Goal: Find specific page/section: Find specific page/section

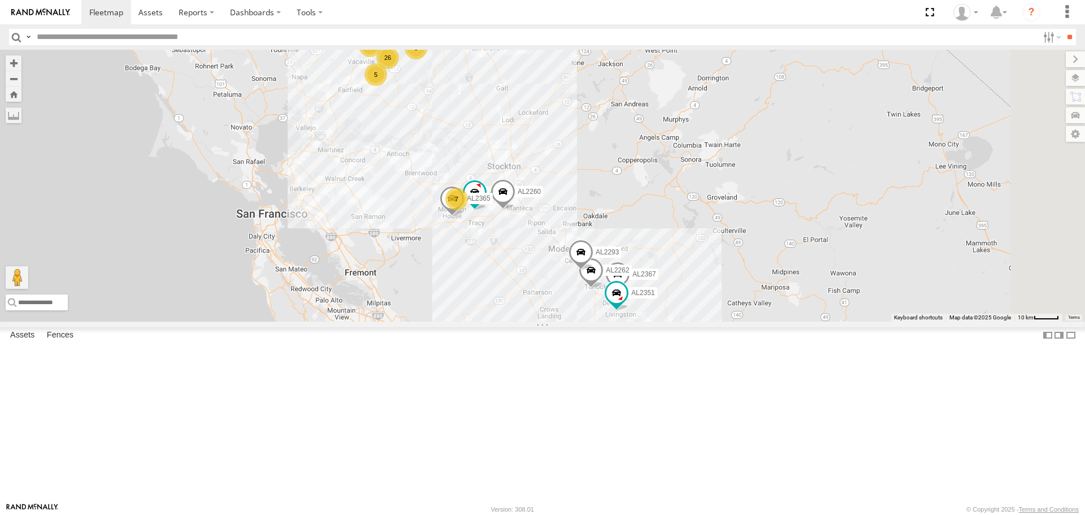
drag, startPoint x: 607, startPoint y: 288, endPoint x: 605, endPoint y: 238, distance: 49.8
click at [605, 238] on div "FRONTLOADER JD344H AL2229 AL2119 13 5 26 7 5 21 AL2367 5 6 4 4 33 AL2262 AL2368…" at bounding box center [542, 185] width 1085 height 271
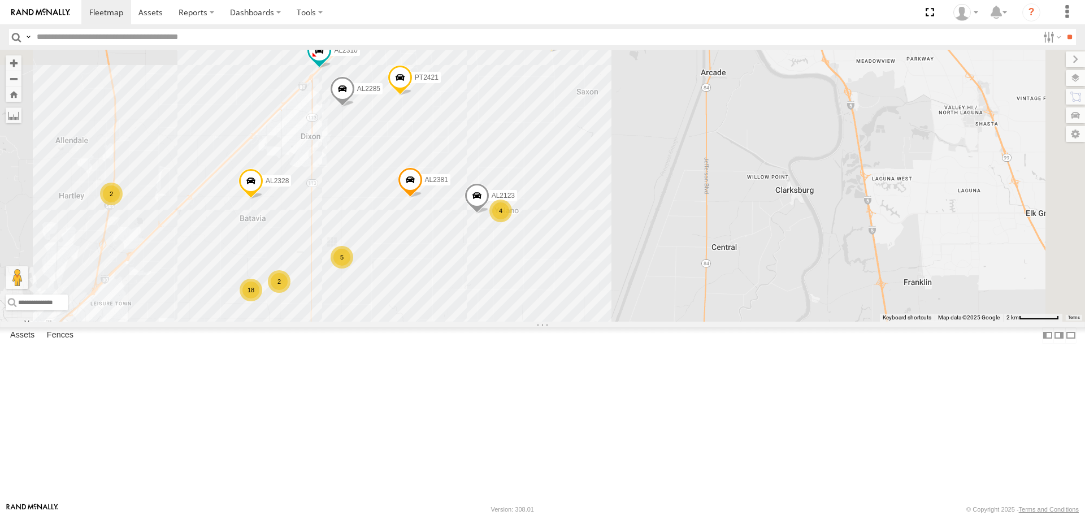
drag, startPoint x: 642, startPoint y: 183, endPoint x: 513, endPoint y: 361, distance: 219.8
click at [513, 321] on div "FRONTLOADER JD344H AL2229 AL2119 AL2367 AL2262 AL2368 PT2416 AL2293 AL2351 AL22…" at bounding box center [542, 185] width 1085 height 271
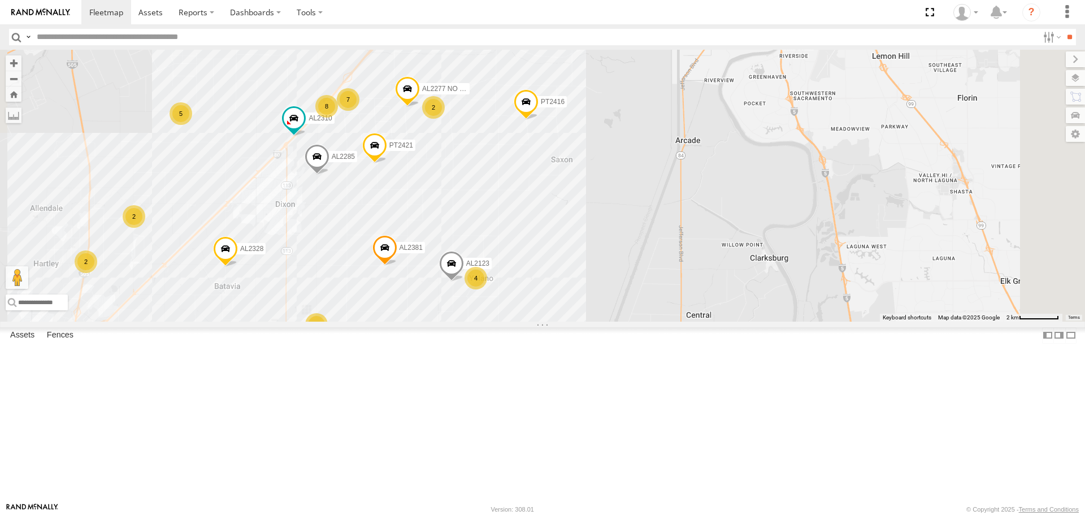
drag, startPoint x: 621, startPoint y: 240, endPoint x: 612, endPoint y: 264, distance: 26.1
click at [612, 264] on div "FRONTLOADER JD344H AL2229 AL2119 AL2367 AL2262 AL2368 PT2416 AL2293 AL2351 AL22…" at bounding box center [542, 185] width 1085 height 271
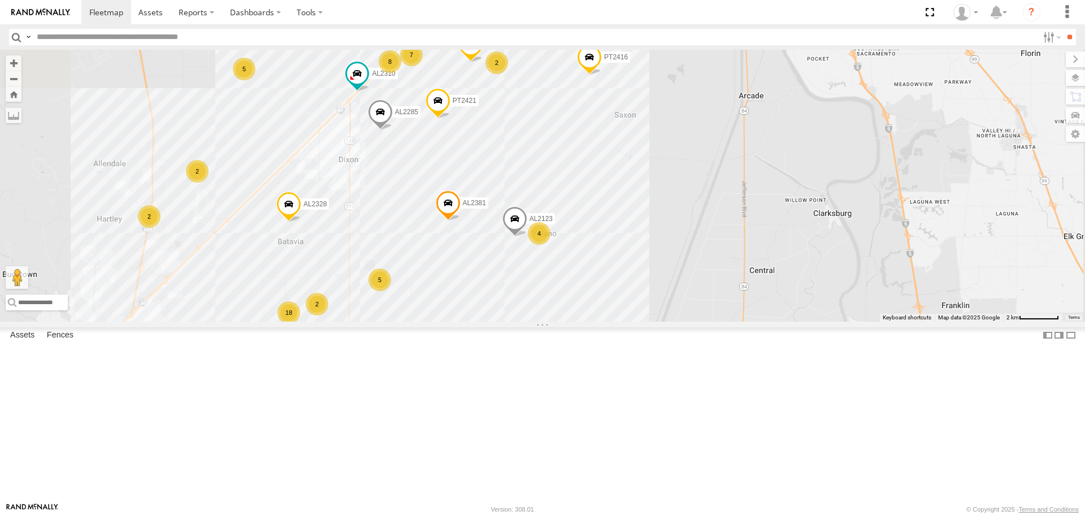
drag, startPoint x: 571, startPoint y: 294, endPoint x: 644, endPoint y: 223, distance: 101.1
click at [646, 221] on div "FRONTLOADER JD344H AL2229 AL2119 AL2367 AL2262 AL2368 PT2416 AL2293 AL2351 AL22…" at bounding box center [542, 185] width 1085 height 271
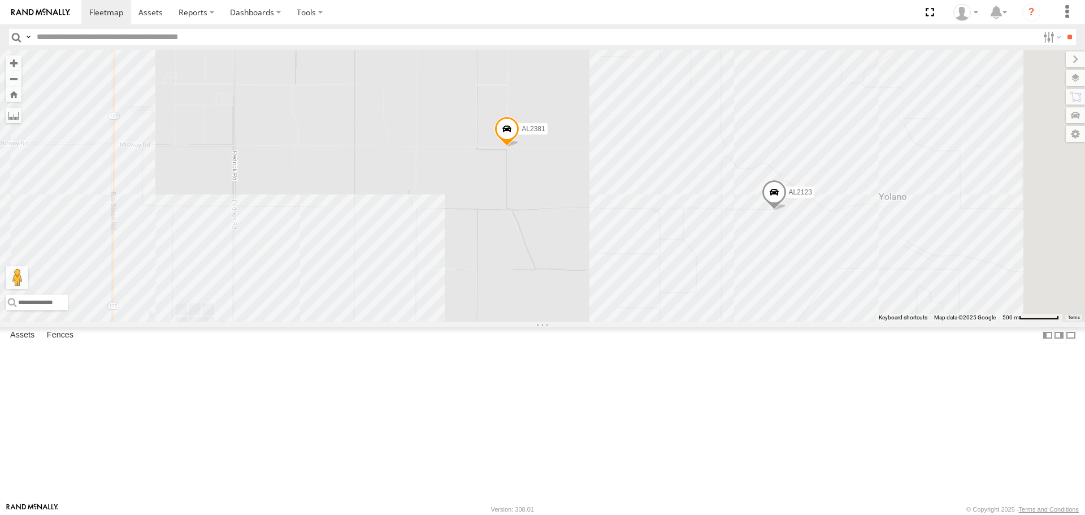
drag, startPoint x: 746, startPoint y: 186, endPoint x: 594, endPoint y: 325, distance: 206.1
click at [592, 321] on div "FRONTLOADER JD344H AL2229 AL2119 AL2367 AL2262 AL2368 PT2416 AL2293 AL2351 AL22…" at bounding box center [542, 185] width 1085 height 271
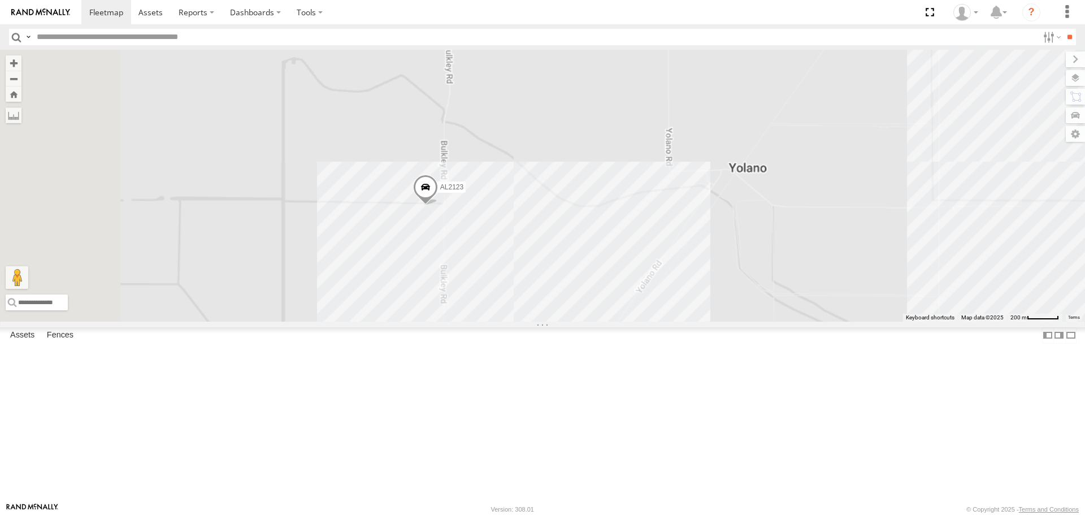
scroll to position [113, 0]
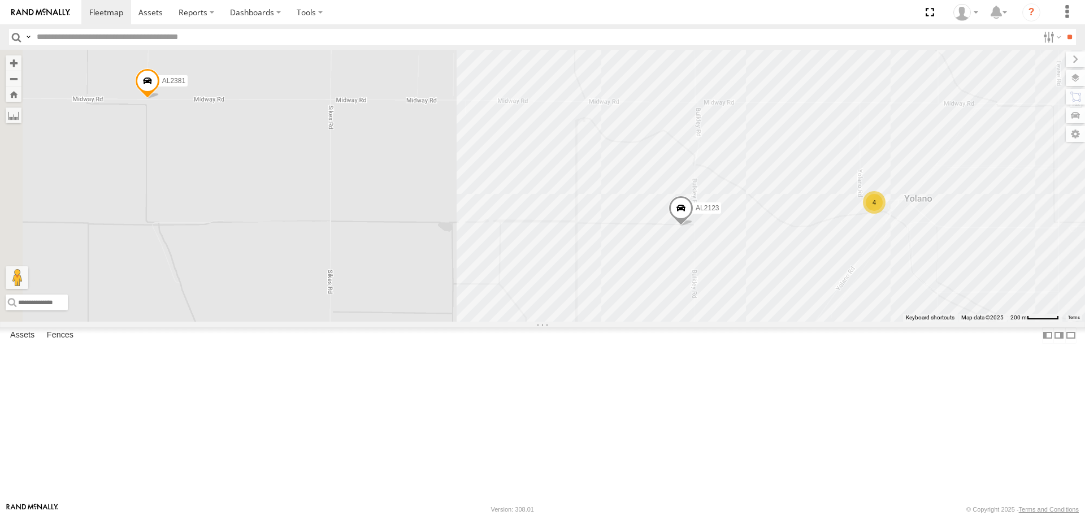
drag, startPoint x: 331, startPoint y: 196, endPoint x: 664, endPoint y: 244, distance: 335.8
click at [664, 244] on div "FRONTLOADER JD344H AL2229 AL2119 AL2367 AL2262 AL2368 PT2416 AL2293 AL2351 AL22…" at bounding box center [542, 185] width 1085 height 271
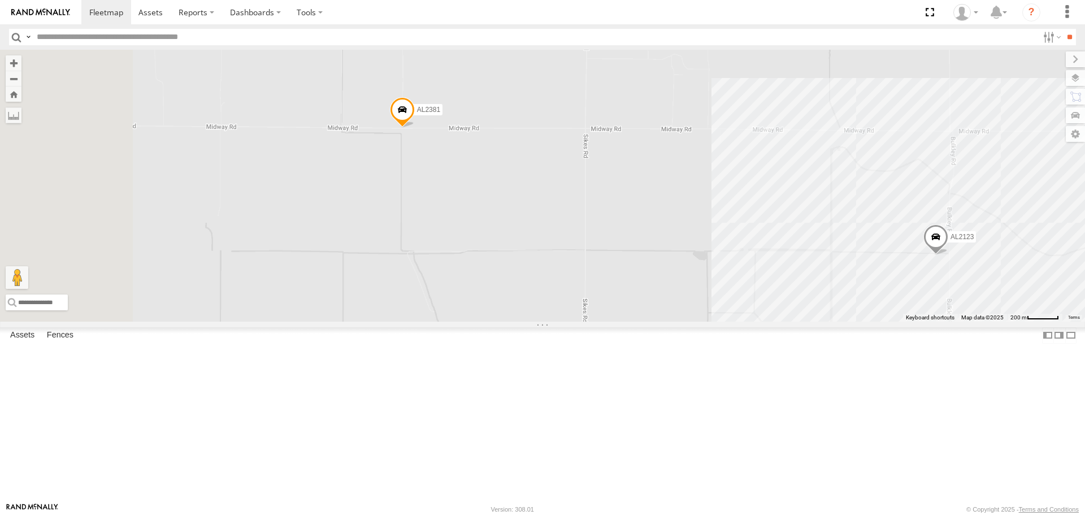
drag, startPoint x: 464, startPoint y: 231, endPoint x: 592, endPoint y: 240, distance: 128.6
click at [592, 240] on div "FRONTLOADER JD344H AL2229 AL2119 AL2367 AL2262 AL2368 PT2416 AL2293 AL2351 AL22…" at bounding box center [542, 185] width 1085 height 271
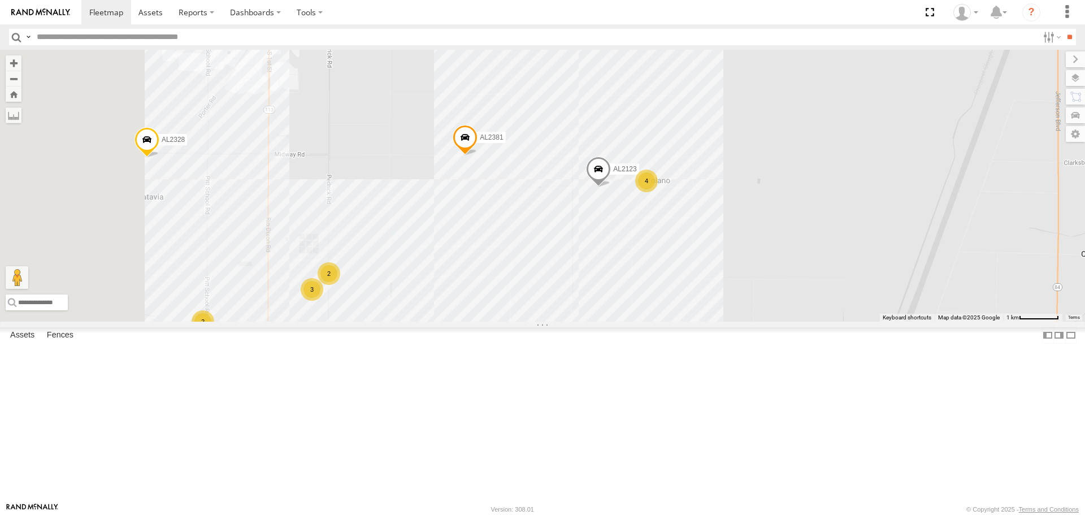
drag, startPoint x: 432, startPoint y: 202, endPoint x: 511, endPoint y: 153, distance: 93.2
click at [511, 153] on div "FRONTLOADER JD344H AL2229 AL2119 AL2367 AL2262 AL2368 PT2416 AL2293 AL2351 AL22…" at bounding box center [542, 185] width 1085 height 271
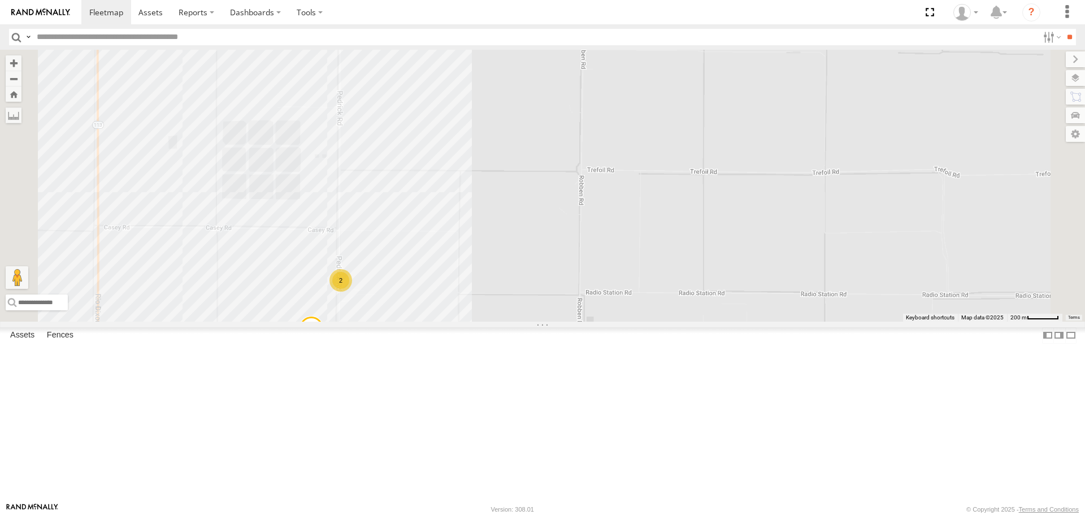
drag, startPoint x: 462, startPoint y: 277, endPoint x: 474, endPoint y: 176, distance: 101.9
click at [474, 176] on div "FRONTLOADER JD344H AL2229 AL2119 AL2367 AL2262 AL2368 PT2416 AL2293 AL2351 AL22…" at bounding box center [542, 185] width 1085 height 271
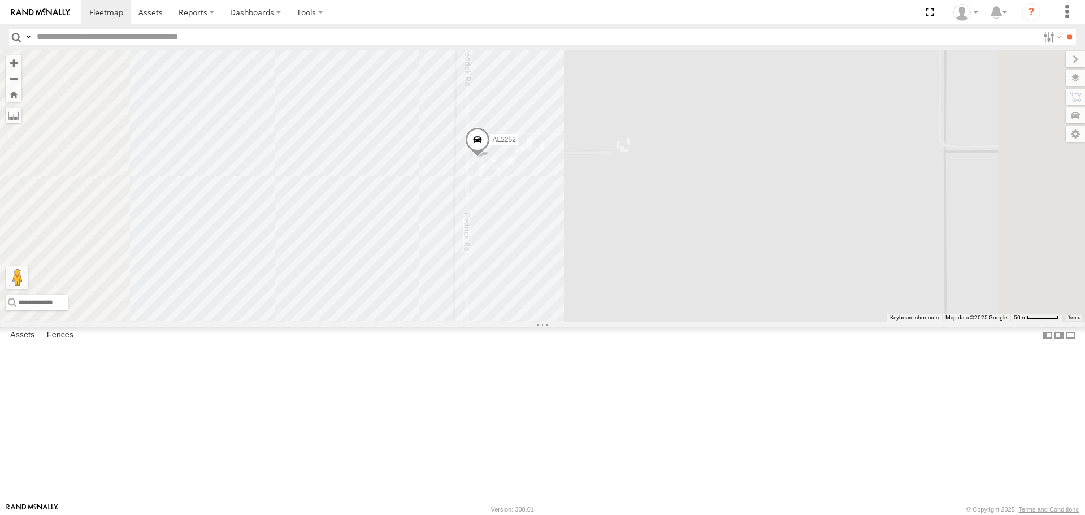
drag, startPoint x: 512, startPoint y: 182, endPoint x: 546, endPoint y: 367, distance: 188.5
click at [546, 321] on div "FRONTLOADER JD344H AL2229 AL2119 AL2367 AL2262 AL2368 PT2416 AL2293 AL2351 AL22…" at bounding box center [542, 185] width 1085 height 271
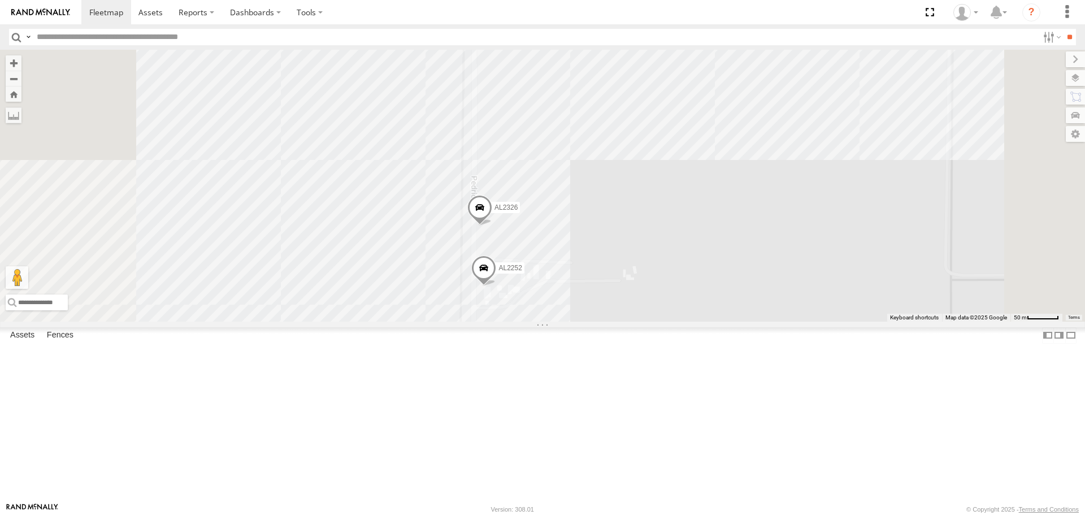
drag, startPoint x: 511, startPoint y: 193, endPoint x: 529, endPoint y: 370, distance: 178.4
click at [529, 321] on div "FRONTLOADER JD344H AL2229 AL2119 AL2367 AL2262 AL2368 PT2416 AL2293 AL2351 AL22…" at bounding box center [542, 185] width 1085 height 271
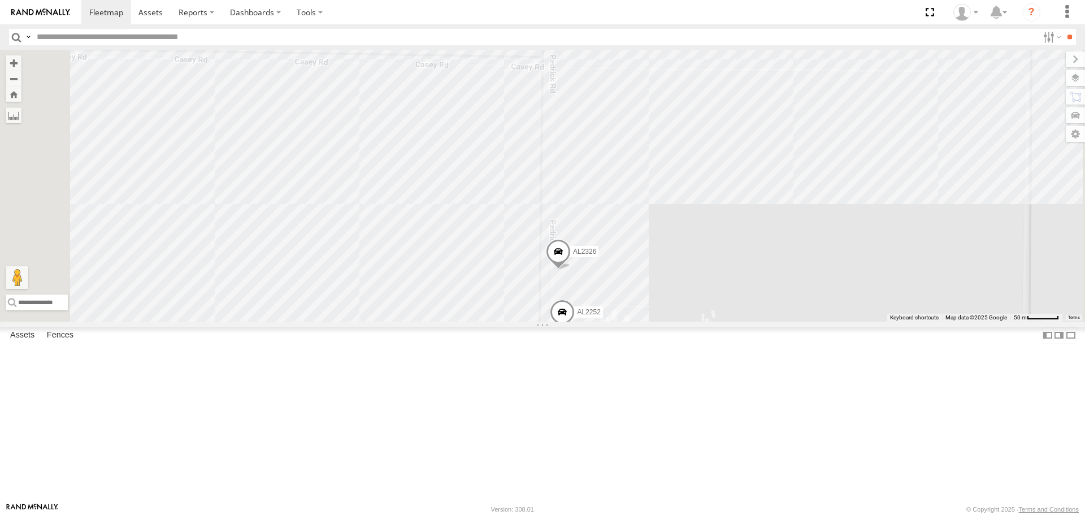
drag, startPoint x: 529, startPoint y: 282, endPoint x: 652, endPoint y: 187, distance: 156.4
click at [632, 208] on div "FRONTLOADER JD344H AL2229 AL2119 AL2367 AL2262 AL2368 PT2416 AL2293 AL2351 AL22…" at bounding box center [542, 185] width 1085 height 271
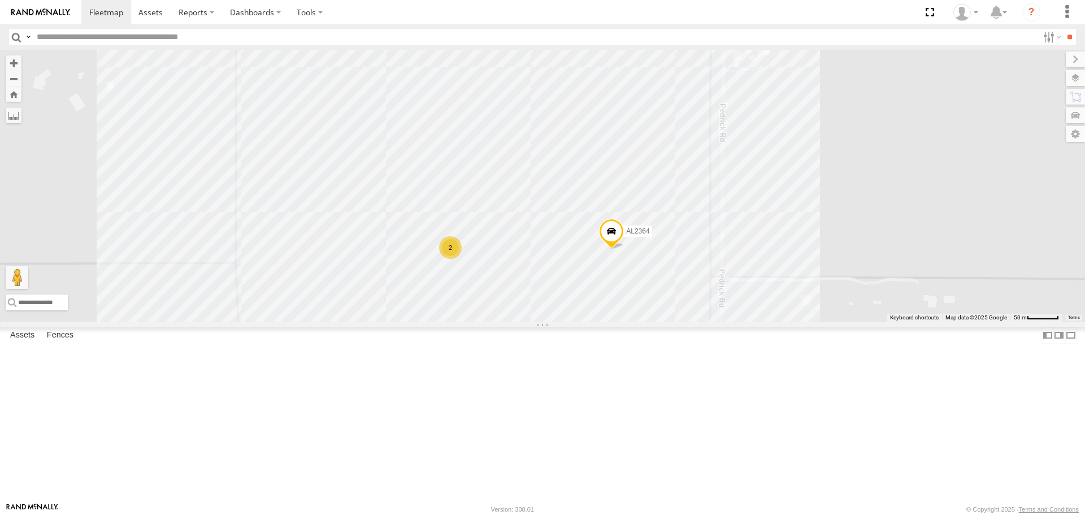
drag, startPoint x: 551, startPoint y: 341, endPoint x: 499, endPoint y: 205, distance: 146.1
click at [499, 205] on div "FRONTLOADER JD344H AL2229 AL2119 AL2367 AL2262 AL2368 PT2416 AL2293 AL2351 AL22…" at bounding box center [542, 185] width 1085 height 271
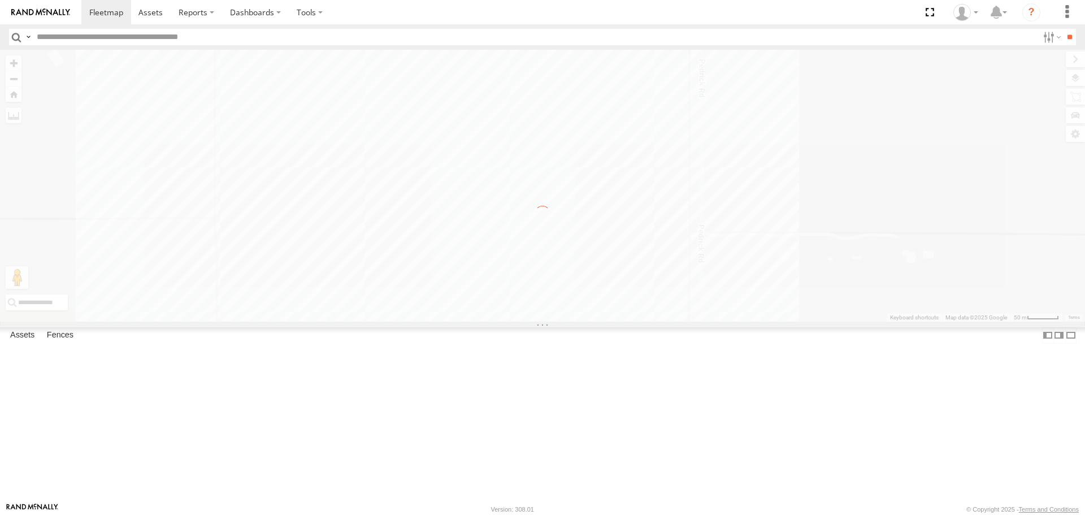
scroll to position [0, 0]
